Goal: Check status: Verify the current state of an ongoing process or item

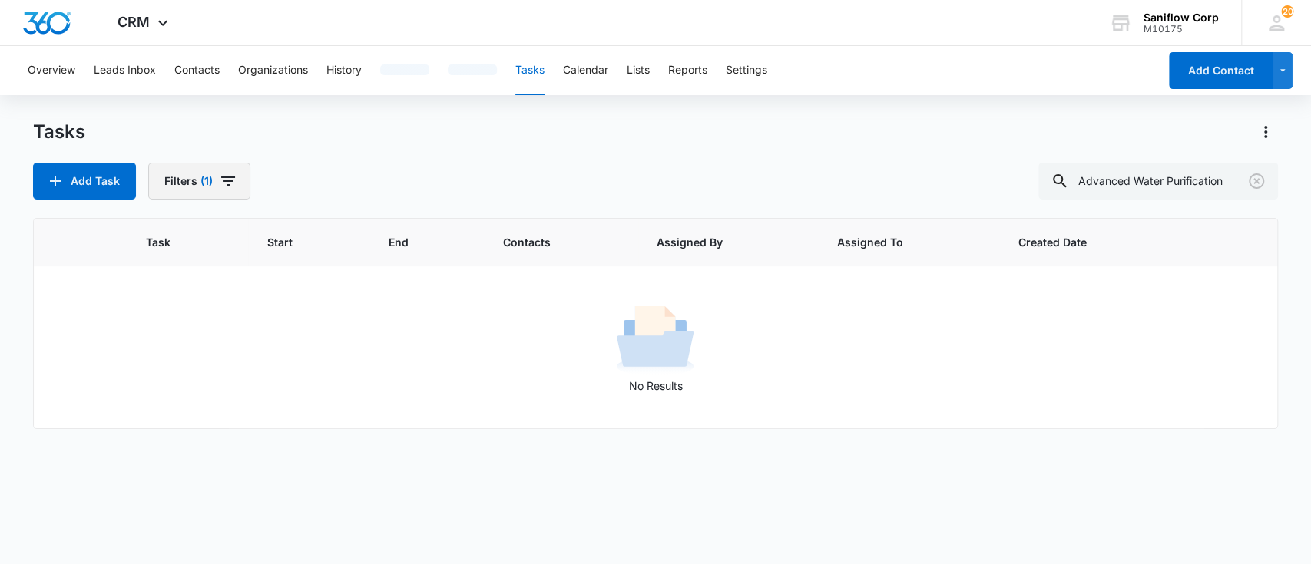
click at [184, 186] on button "Filters (1)" at bounding box center [199, 181] width 102 height 37
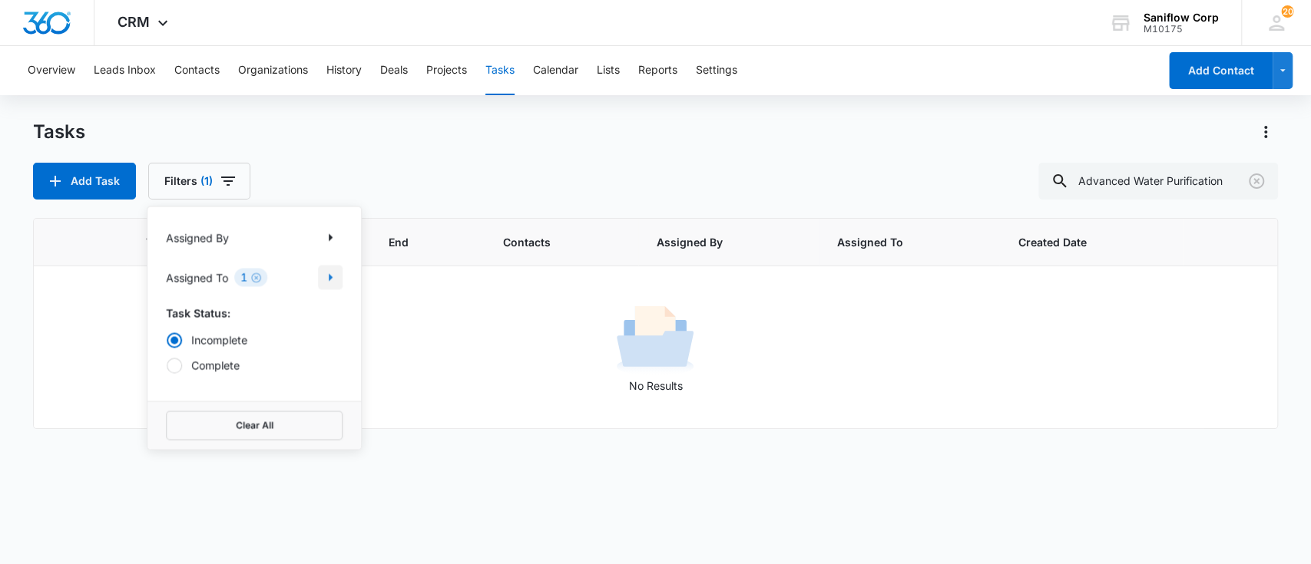
click at [339, 277] on icon "Show Assigned To filters" at bounding box center [330, 277] width 18 height 18
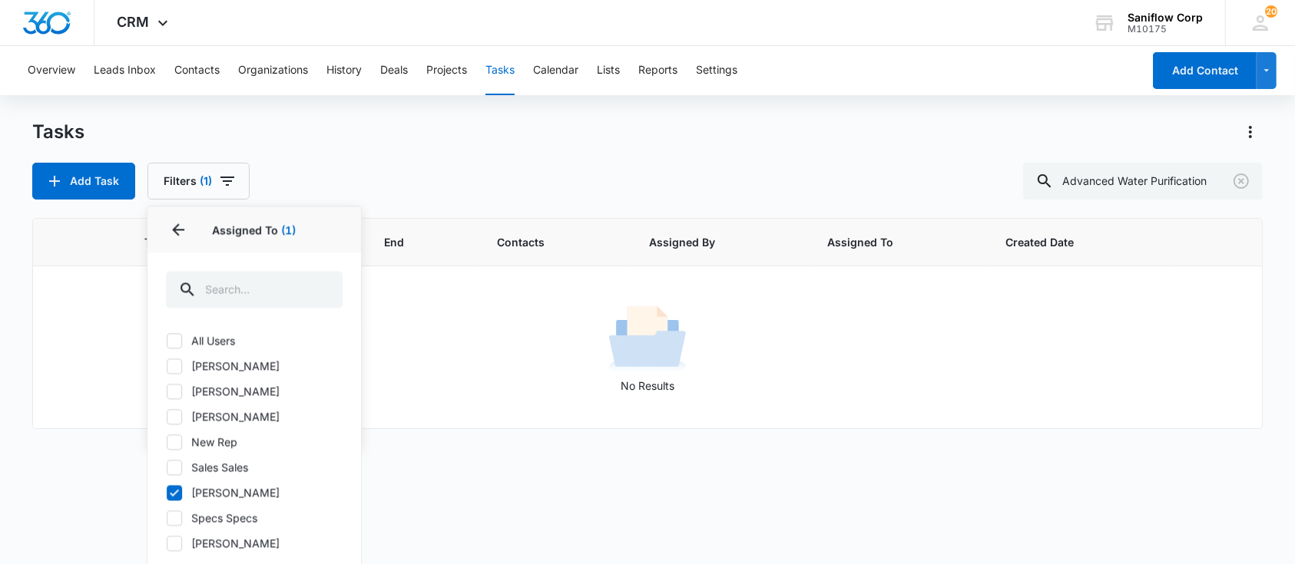
click at [226, 487] on label "[PERSON_NAME]" at bounding box center [254, 493] width 177 height 16
click at [167, 492] on input "[PERSON_NAME]" at bounding box center [166, 492] width 1 height 1
checkbox input "false"
click at [1152, 166] on input "Advanced Water Purification" at bounding box center [1143, 181] width 240 height 37
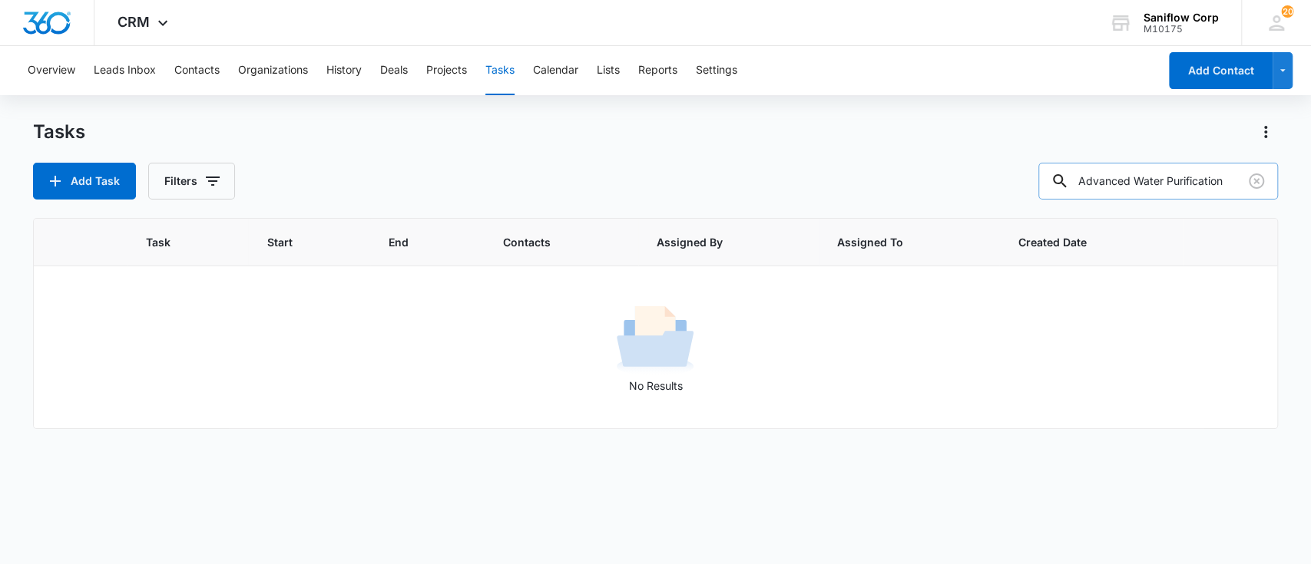
click at [1152, 166] on input "Advanced Water Purification" at bounding box center [1158, 181] width 240 height 37
type input "[GEOGRAPHIC_DATA]"
click at [190, 190] on button "Filters" at bounding box center [191, 181] width 87 height 37
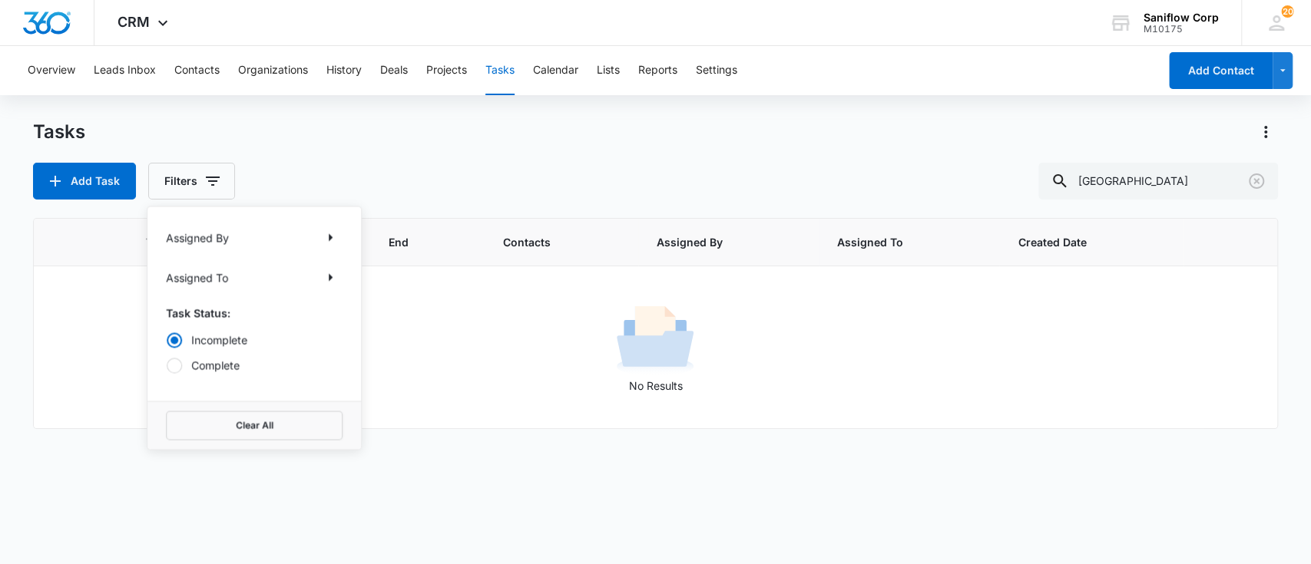
click at [233, 365] on label "Complete" at bounding box center [254, 365] width 177 height 16
click at [167, 365] on input "Complete" at bounding box center [166, 365] width 1 height 1
radio input "false"
radio input "true"
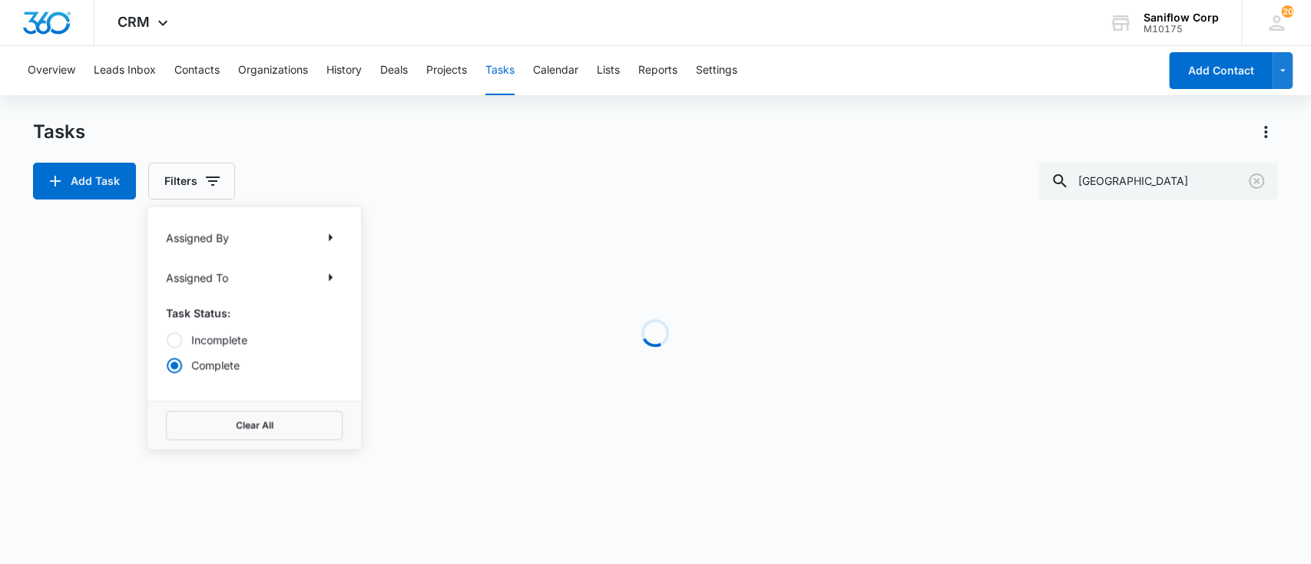
click at [405, 181] on div "Add Task Filters Assigned By Assigned To Task Status: Incomplete Complete Clear…" at bounding box center [656, 181] width 1246 height 37
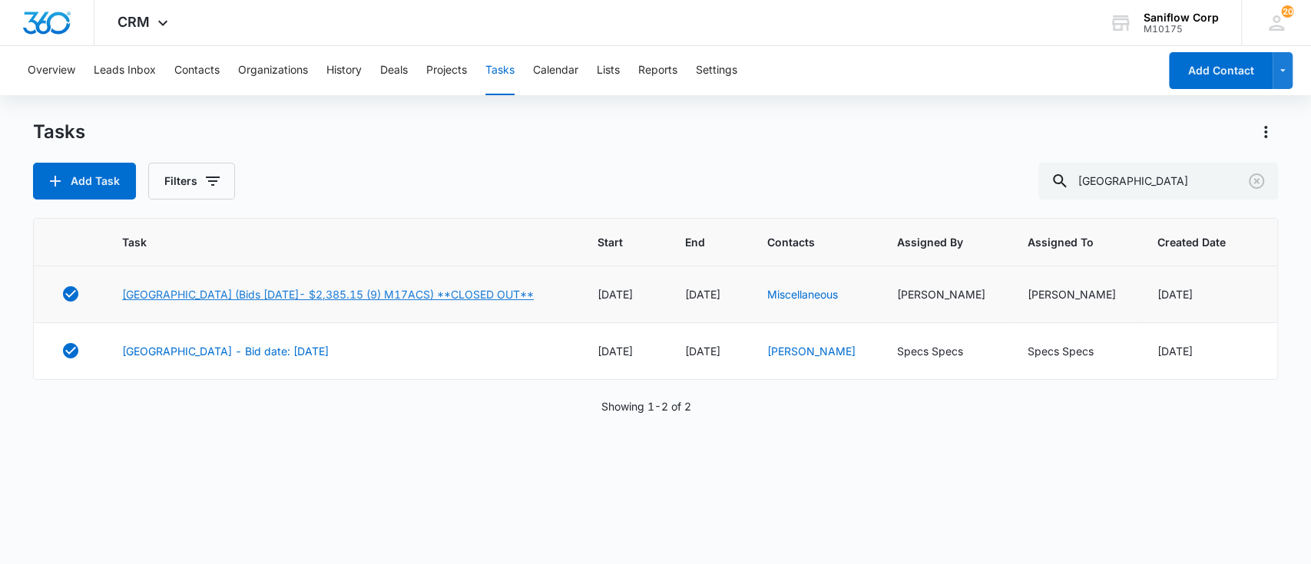
click at [398, 290] on link "[GEOGRAPHIC_DATA] (Bids [DATE]- $2,385.15 (9) M17ACS) **CLOSED OUT**" at bounding box center [328, 294] width 412 height 16
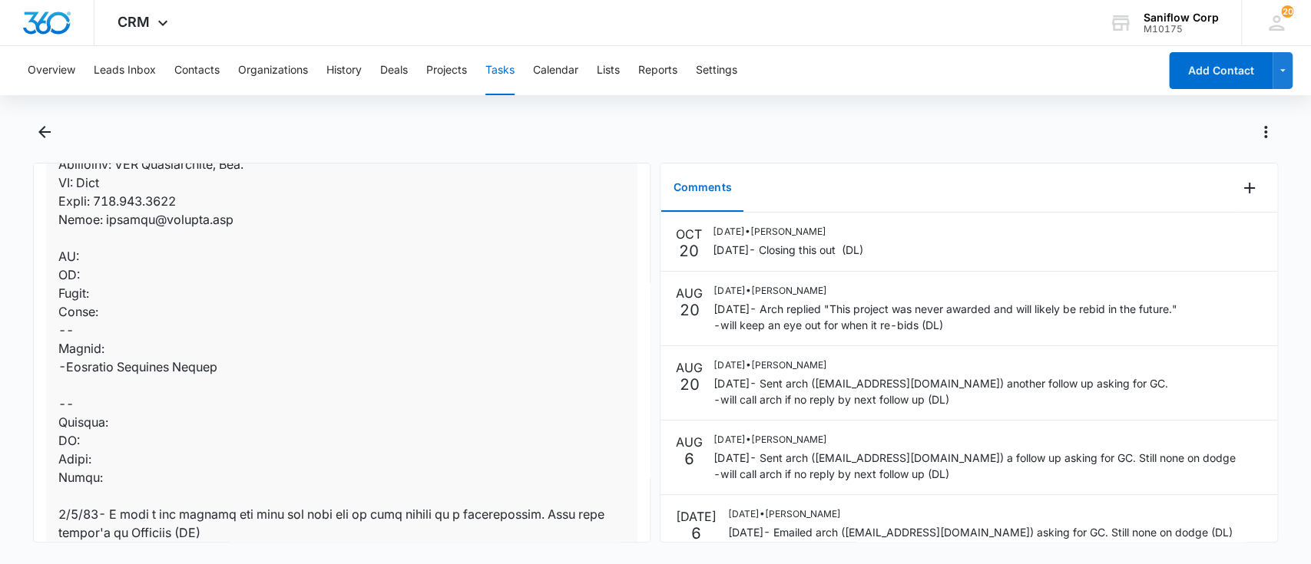
scroll to position [435, 0]
